Goal: Transaction & Acquisition: Purchase product/service

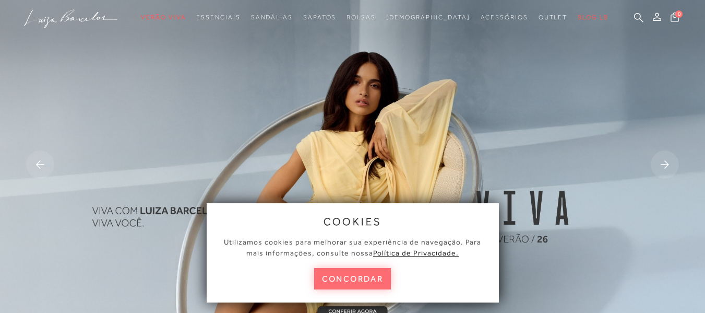
click at [364, 278] on button "concordar" at bounding box center [352, 278] width 77 height 21
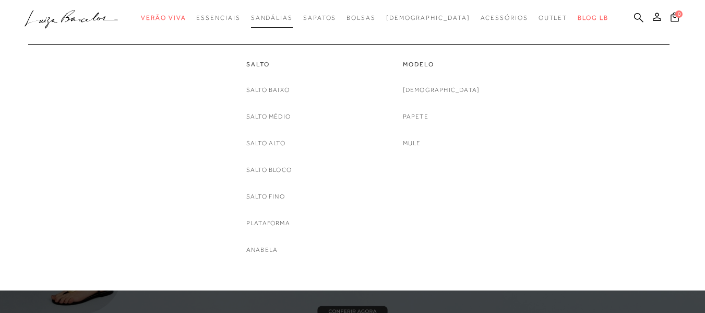
click at [293, 18] on span "Sandálias" at bounding box center [272, 17] width 42 height 7
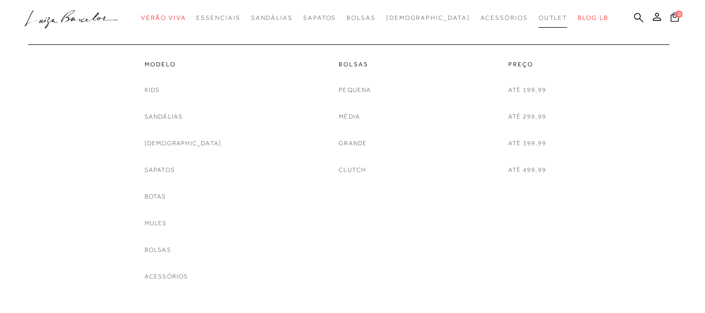
click at [539, 18] on span "Outlet" at bounding box center [553, 17] width 29 height 7
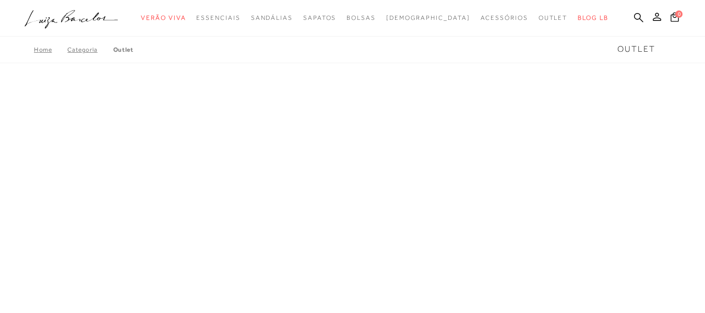
click at [348, 152] on div "A página Coleção é mostrada na exibição em grade" at bounding box center [352, 228] width 705 height 313
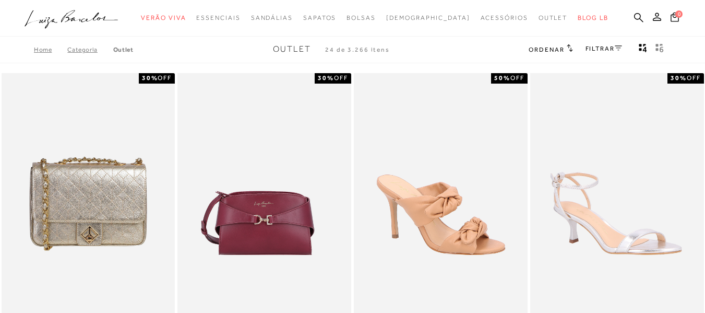
click at [613, 49] on link "FILTRAR" at bounding box center [604, 48] width 37 height 7
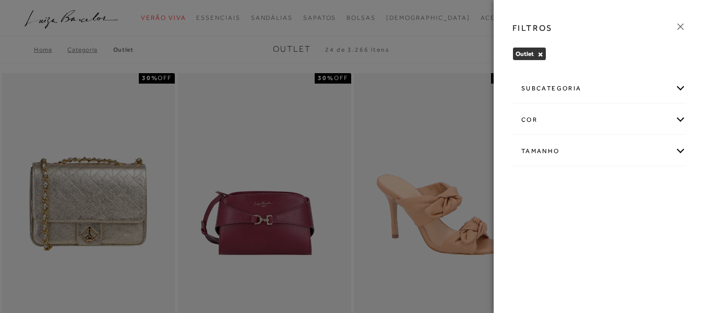
click at [533, 89] on div "subcategoria" at bounding box center [599, 89] width 173 height 28
click at [556, 120] on span "Modelo" at bounding box center [556, 117] width 21 height 8
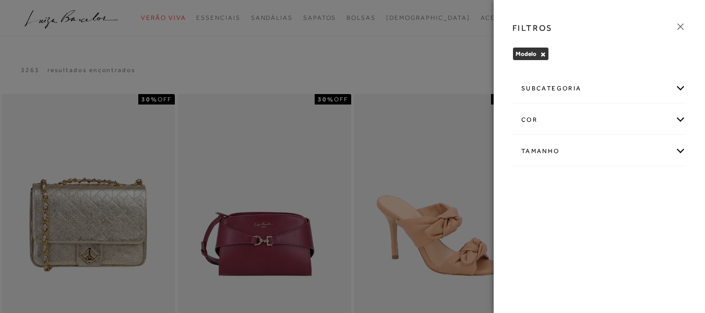
click at [671, 26] on div "FILTROS" at bounding box center [599, 28] width 191 height 27
click at [672, 26] on div "FILTROS" at bounding box center [599, 28] width 191 height 27
click at [679, 25] on icon at bounding box center [680, 26] width 11 height 11
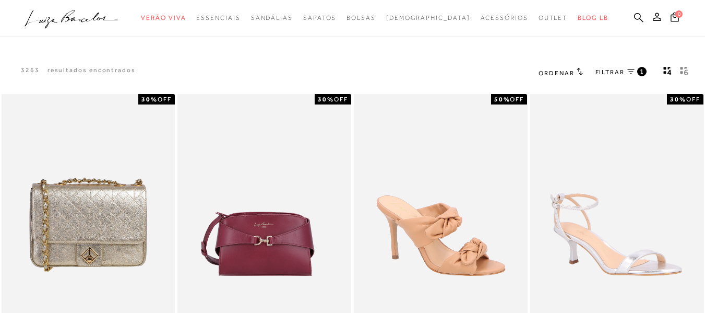
click at [569, 69] on span "Ordenar" at bounding box center [556, 72] width 35 height 7
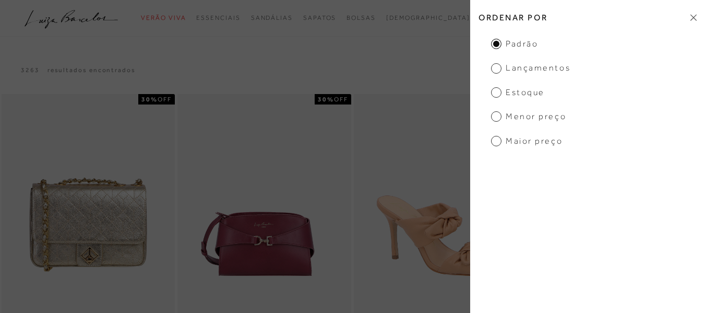
click at [495, 68] on span "Lançamentos" at bounding box center [530, 67] width 79 height 11
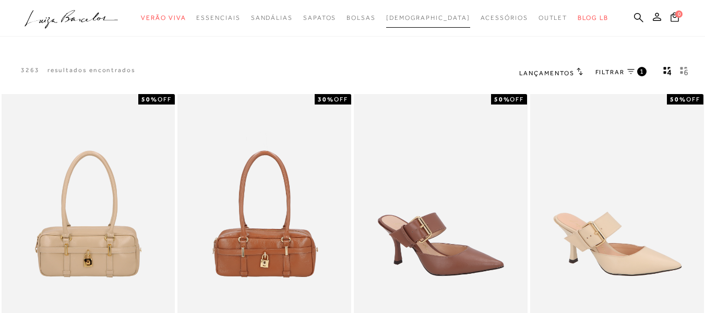
click at [431, 18] on span "[DEMOGRAPHIC_DATA]" at bounding box center [428, 17] width 84 height 7
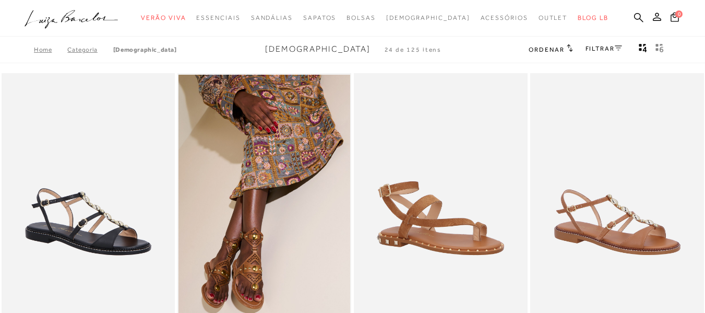
click at [618, 53] on div "FILTRAR" at bounding box center [604, 50] width 37 height 14
drag, startPoint x: 708, startPoint y: 39, endPoint x: 711, endPoint y: 26, distance: 13.6
click at [705, 26] on html "Página da coleção de Rasteiras está carregada categoryHeader .a{fill-rule:eveno…" at bounding box center [352, 156] width 705 height 313
click at [536, 49] on span "Ordenar" at bounding box center [546, 49] width 35 height 7
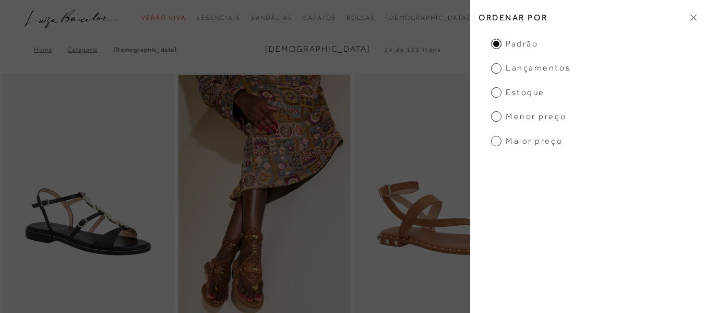
click at [511, 116] on span "Menor preço" at bounding box center [528, 116] width 75 height 11
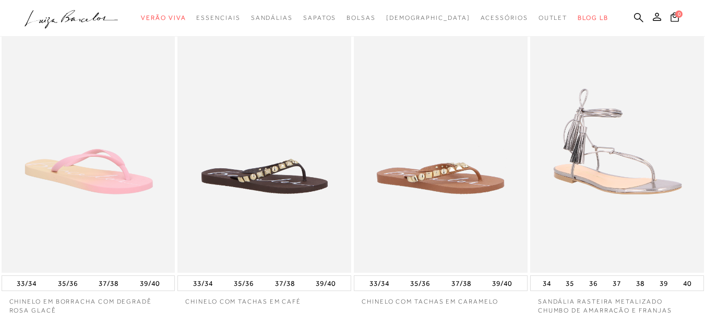
scroll to position [23, 0]
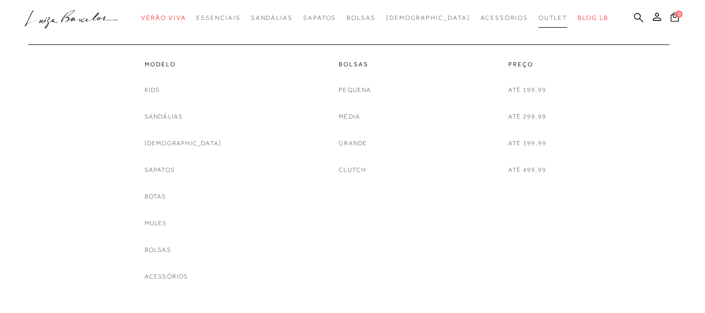
click at [539, 20] on span "Outlet" at bounding box center [553, 17] width 29 height 7
click at [529, 94] on link "Até 199,99" at bounding box center [527, 90] width 38 height 11
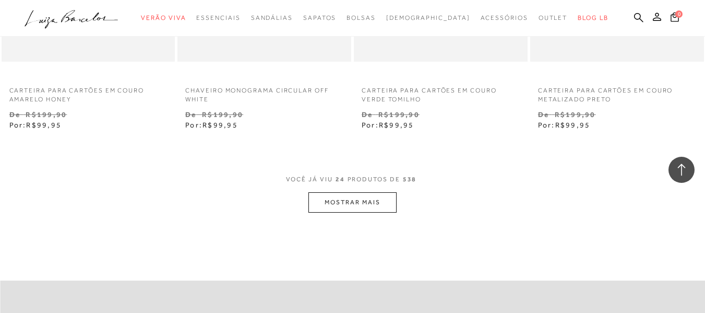
scroll to position [1941, 0]
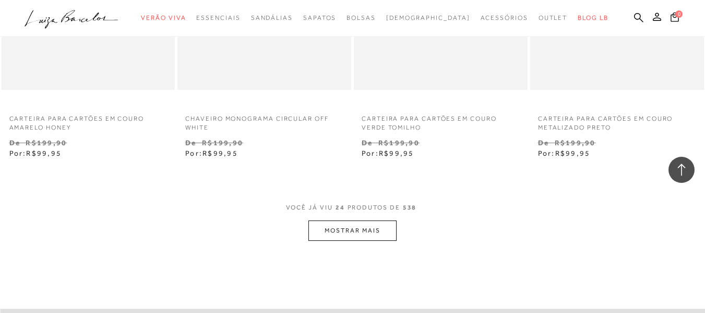
click at [371, 231] on button "MOSTRAR MAIS" at bounding box center [353, 230] width 88 height 20
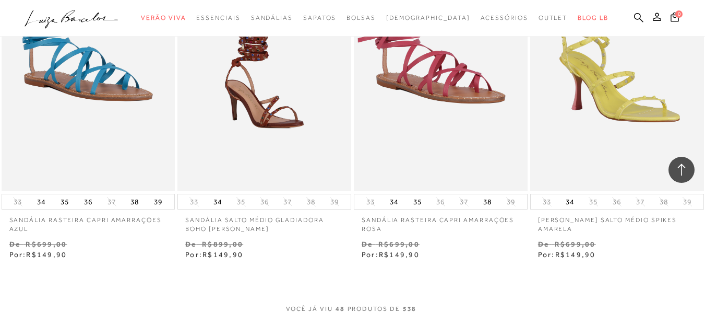
scroll to position [3959, 0]
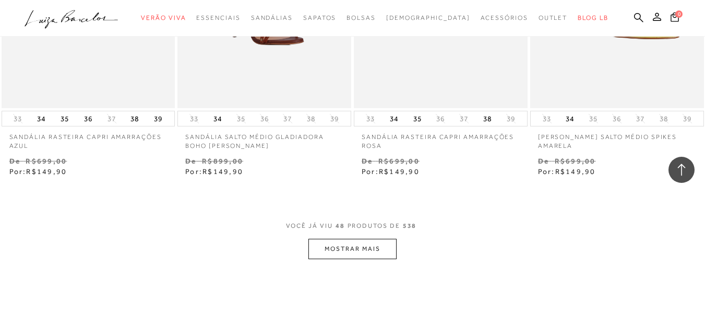
click at [365, 247] on button "MOSTRAR MAIS" at bounding box center [353, 249] width 88 height 20
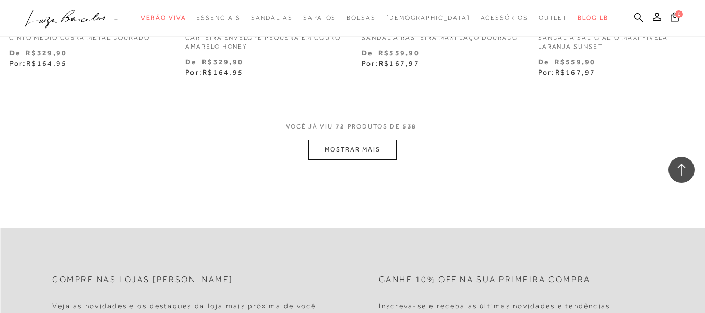
scroll to position [6132, 0]
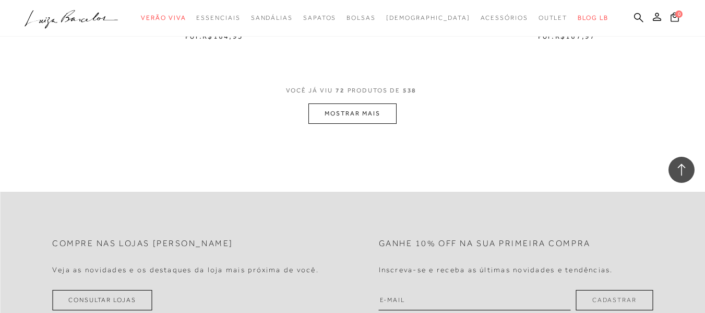
click at [365, 120] on button "MOSTRAR MAIS" at bounding box center [353, 113] width 88 height 20
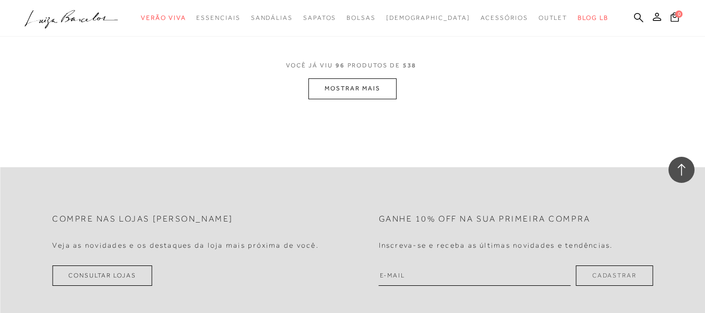
scroll to position [8171, 0]
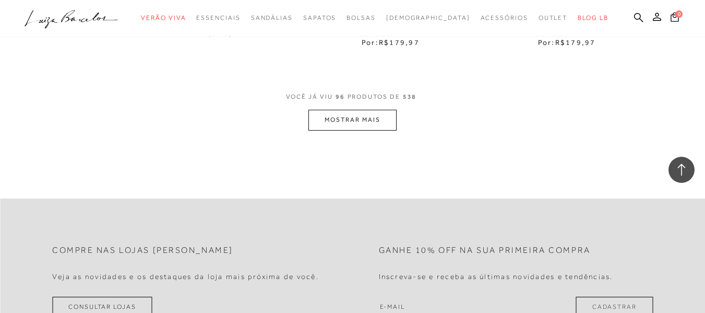
click at [384, 126] on button "MOSTRAR MAIS" at bounding box center [353, 120] width 88 height 20
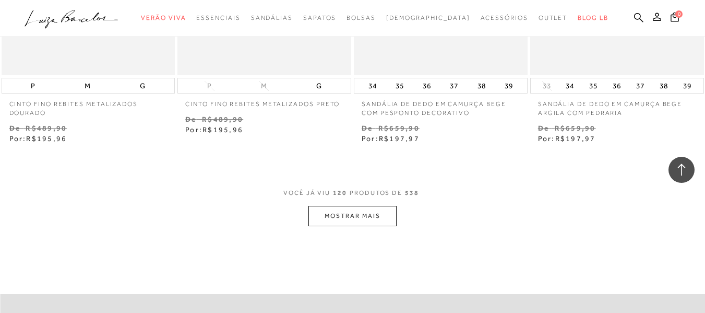
scroll to position [10149, 0]
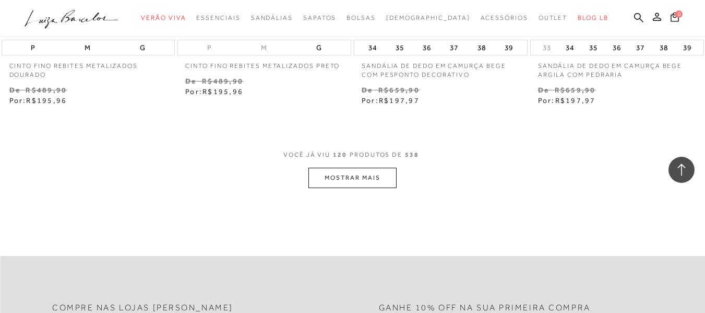
click at [373, 188] on button "MOSTRAR MAIS" at bounding box center [353, 178] width 88 height 20
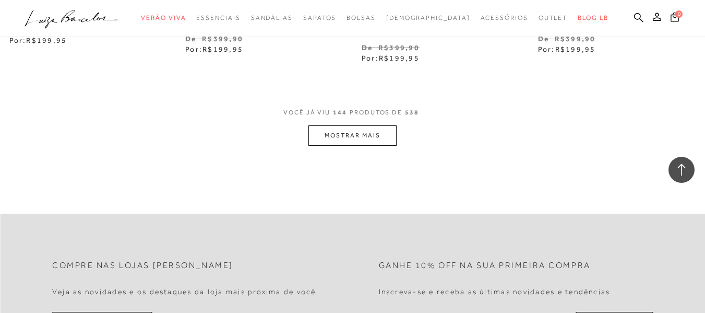
scroll to position [12272, 0]
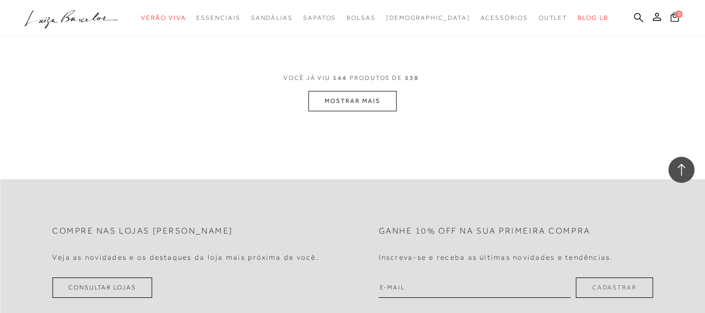
click at [376, 106] on button "MOSTRAR MAIS" at bounding box center [353, 101] width 88 height 20
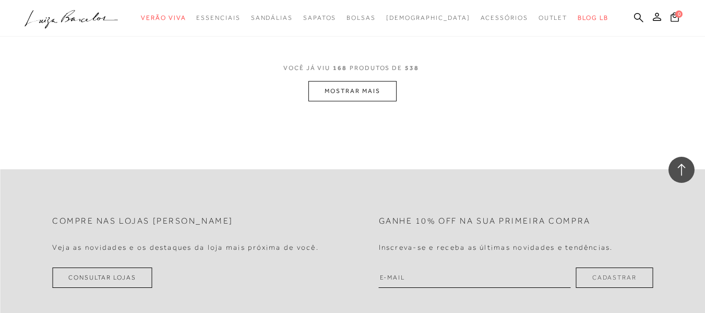
scroll to position [14381, 0]
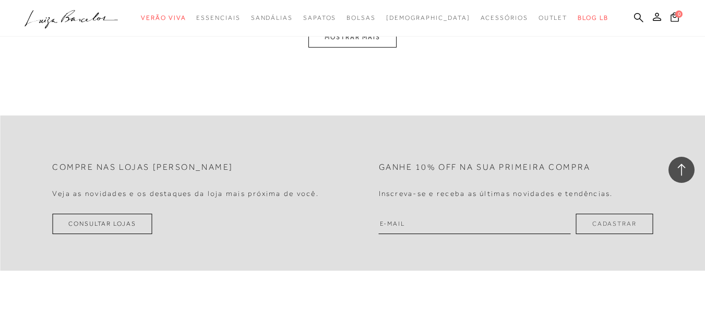
click at [377, 48] on button "MOSTRAR MAIS" at bounding box center [353, 37] width 88 height 20
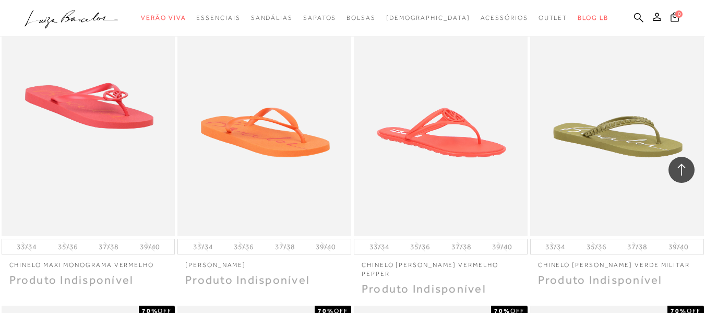
scroll to position [16353, 0]
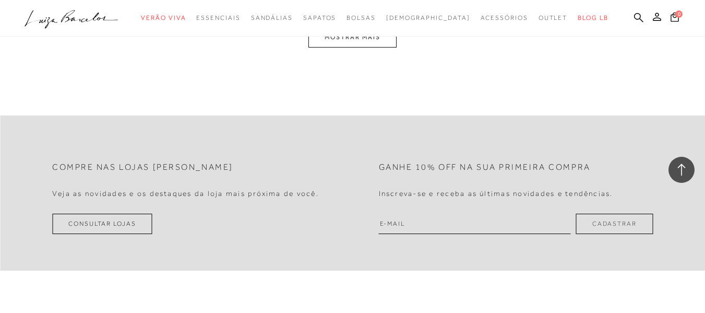
click at [329, 40] on button "MOSTRAR MAIS" at bounding box center [353, 37] width 88 height 20
